Goal: Navigation & Orientation: Find specific page/section

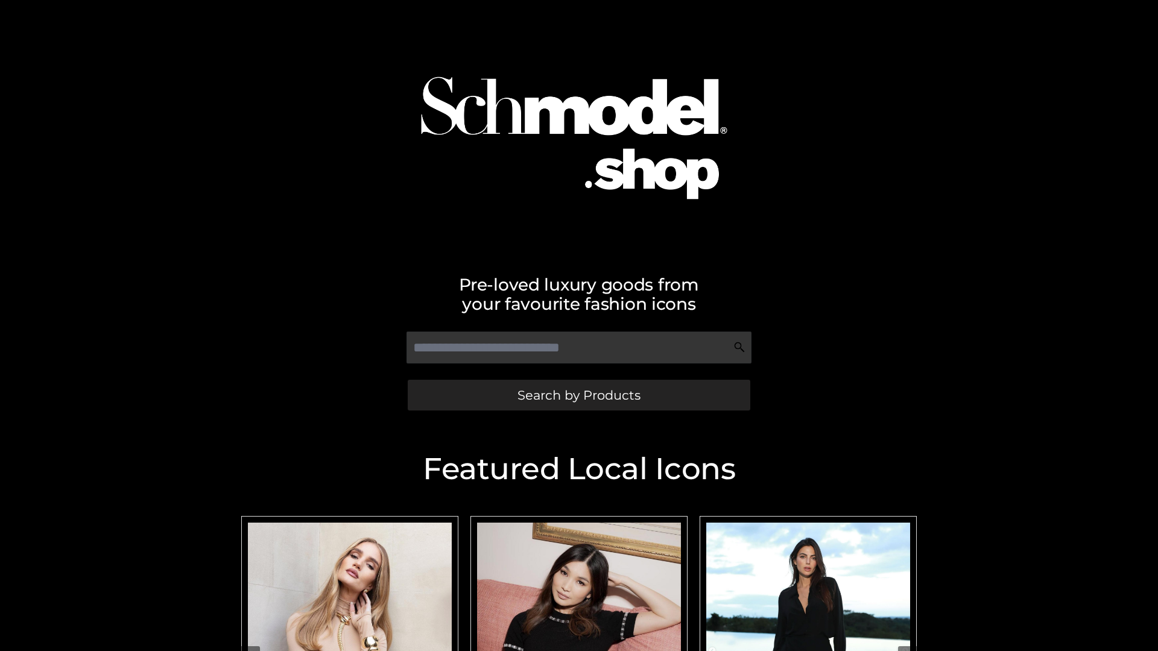
click at [578, 395] on span "Search by Products" at bounding box center [578, 395] width 123 height 13
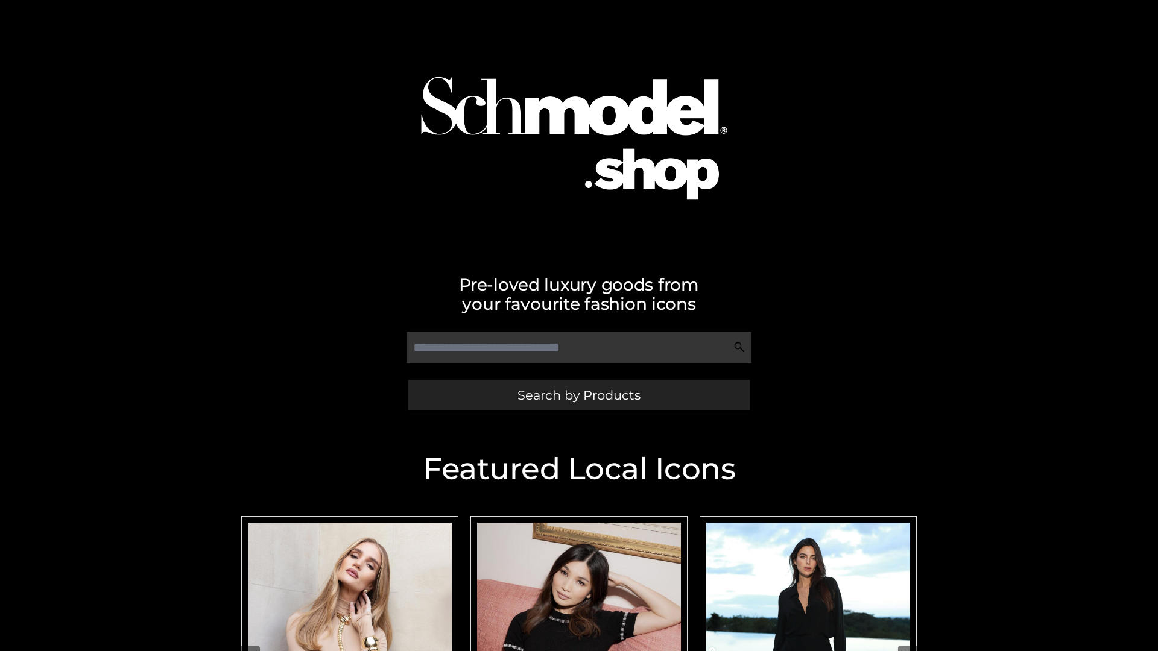
click at [578, 395] on span "Search by Products" at bounding box center [578, 395] width 123 height 13
